Goal: Book appointment/travel/reservation

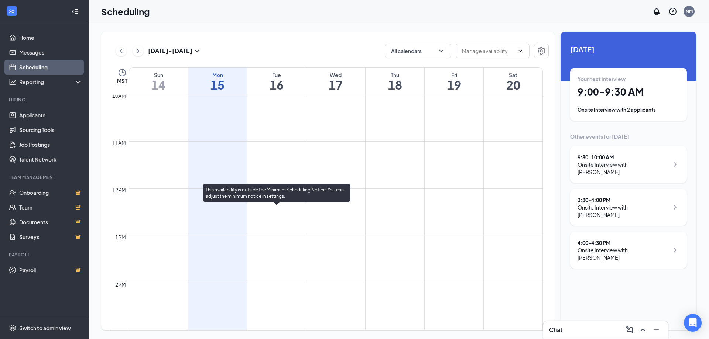
scroll to position [585, 0]
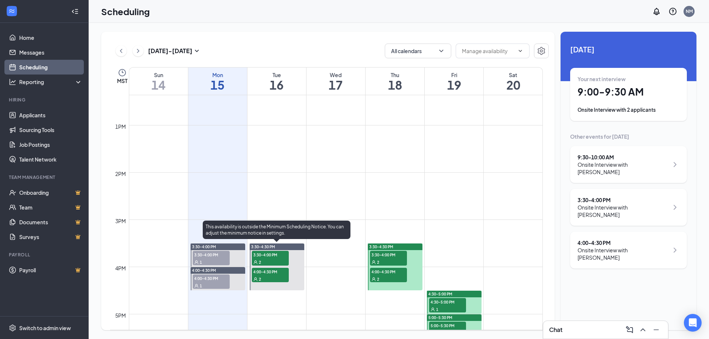
click at [271, 256] on span "3:30-4:00 PM" at bounding box center [270, 254] width 37 height 7
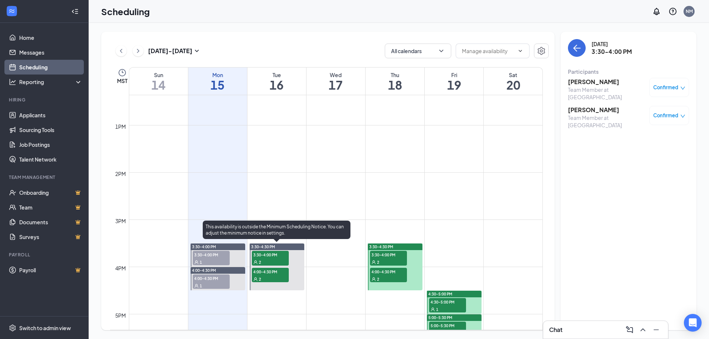
click at [273, 277] on div "2" at bounding box center [270, 278] width 37 height 7
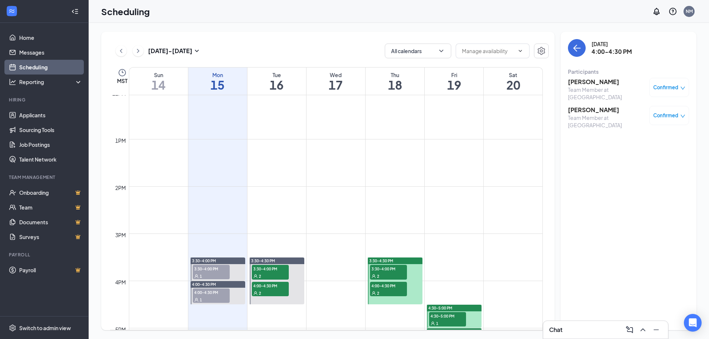
scroll to position [585, 0]
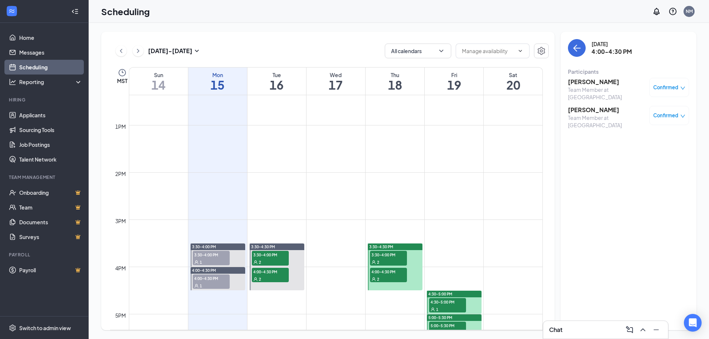
click at [386, 257] on span "3:30-4:00 PM" at bounding box center [388, 254] width 37 height 7
click at [387, 274] on span "4:00-4:30 PM" at bounding box center [388, 271] width 37 height 7
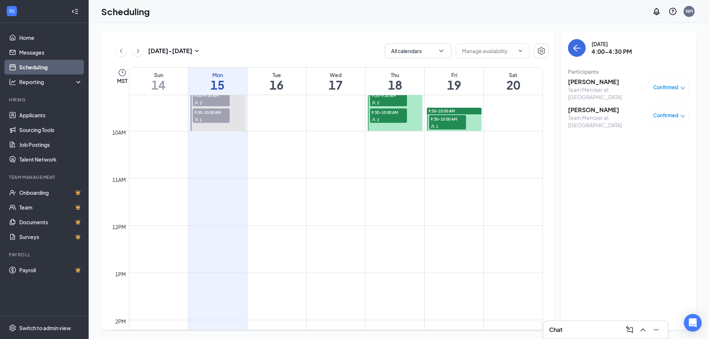
scroll to position [289, 0]
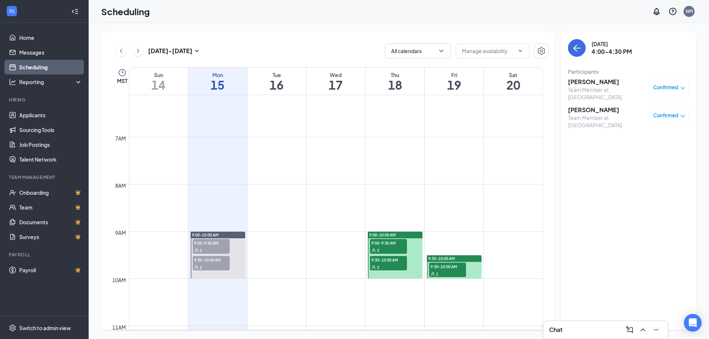
click at [388, 247] on div "2" at bounding box center [388, 250] width 37 height 7
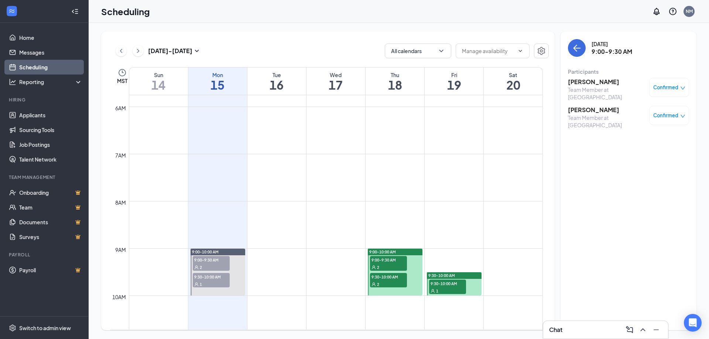
scroll to position [289, 0]
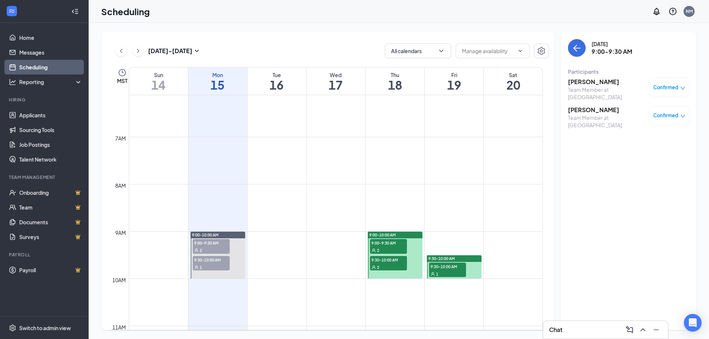
click at [388, 261] on span "9:30-10:00 AM" at bounding box center [388, 259] width 37 height 7
click at [452, 267] on span "9:30-10:00 AM" at bounding box center [447, 266] width 37 height 7
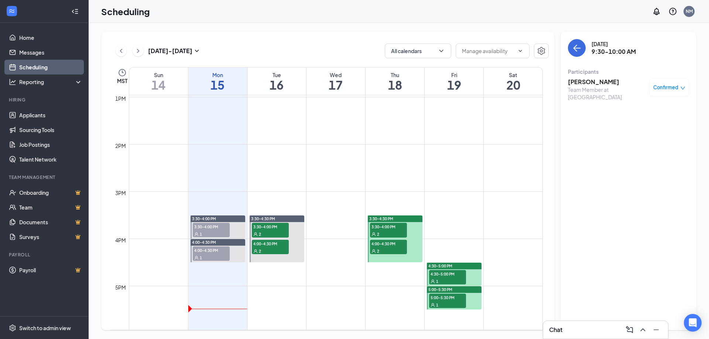
scroll to position [622, 0]
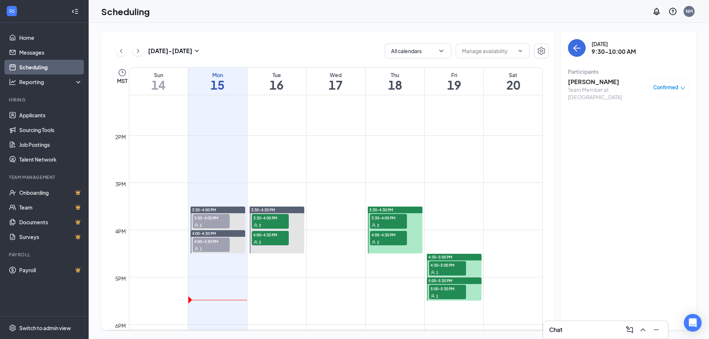
click at [444, 263] on span "4:30-5:00 PM" at bounding box center [447, 264] width 37 height 7
click at [445, 292] on span "5:00-5:30 PM" at bounding box center [447, 288] width 37 height 7
click at [136, 52] on icon "ChevronRight" at bounding box center [137, 51] width 7 height 9
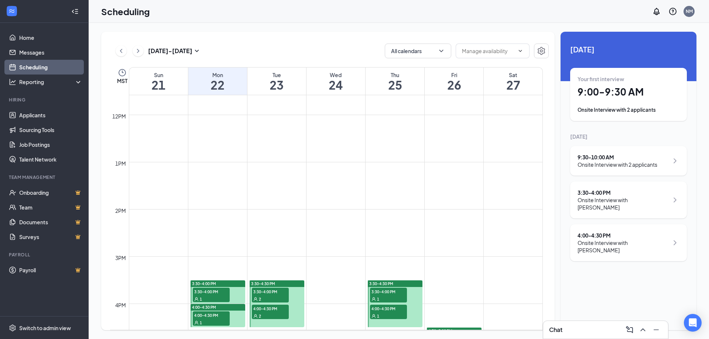
scroll to position [400, 0]
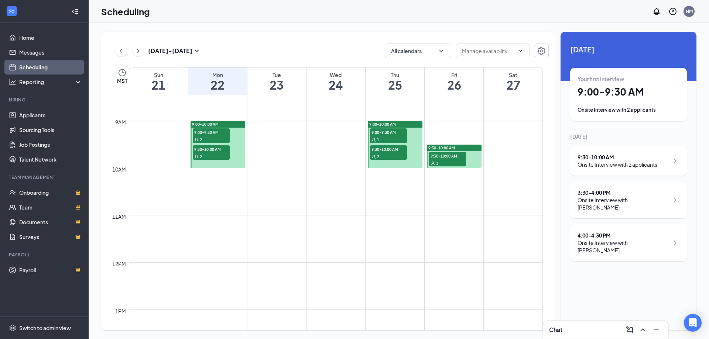
click at [212, 136] on div "2" at bounding box center [211, 139] width 37 height 7
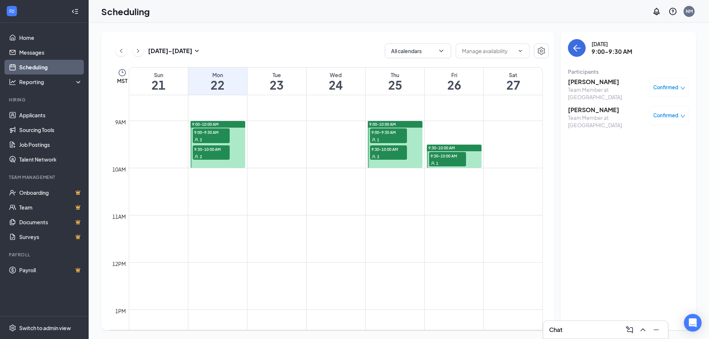
click at [216, 151] on span "9:30-10:00 AM" at bounding box center [211, 149] width 37 height 7
